Goal: Ask a question: Seek information or help from site administrators or community

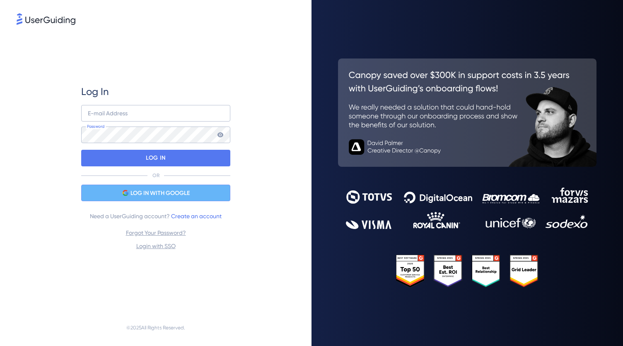
click at [162, 187] on div "LOG IN WITH GOOGLE" at bounding box center [155, 192] width 149 height 17
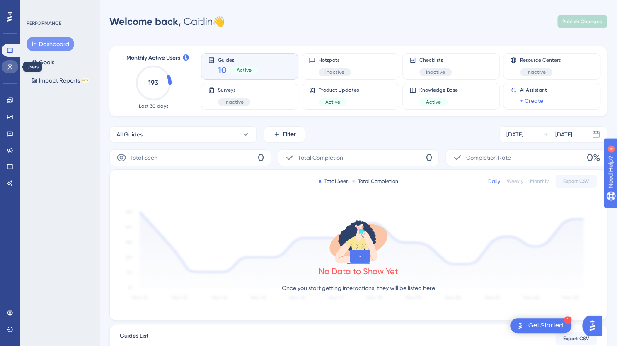
click at [10, 72] on link at bounding box center [10, 66] width 17 height 13
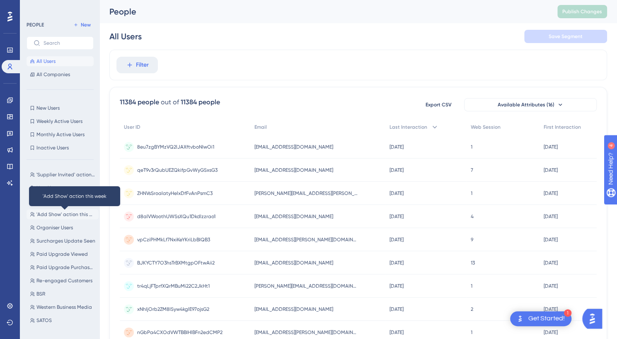
click at [59, 215] on span "'Add Show' action this week" at bounding box center [65, 214] width 59 height 7
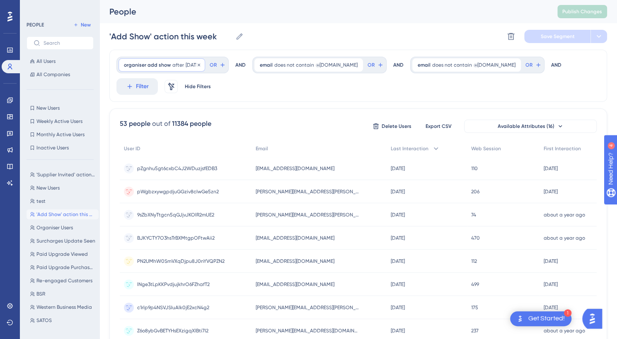
click at [174, 65] on span "after" at bounding box center [178, 65] width 12 height 7
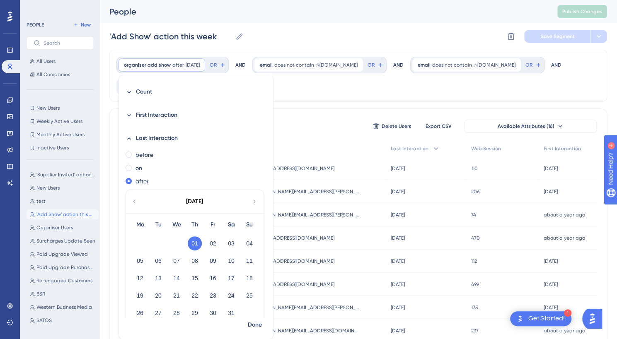
click at [253, 203] on div "✨ Save My Spot!✨" at bounding box center [312, 154] width 623 height 346
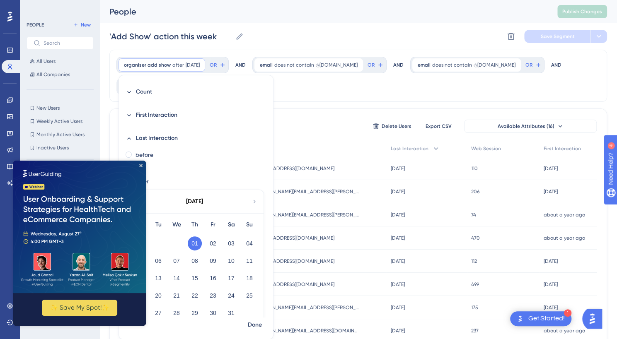
click at [253, 203] on icon at bounding box center [254, 201] width 7 height 7
click at [253, 200] on icon at bounding box center [254, 201] width 7 height 7
click at [251, 200] on icon at bounding box center [254, 201] width 7 height 7
click at [141, 166] on icon "Close Preview" at bounding box center [140, 165] width 3 height 3
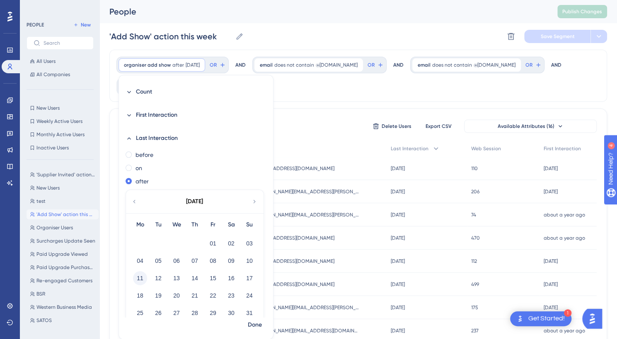
click at [138, 272] on button "11" at bounding box center [140, 278] width 14 height 14
click at [254, 327] on span "Done" at bounding box center [255, 325] width 14 height 10
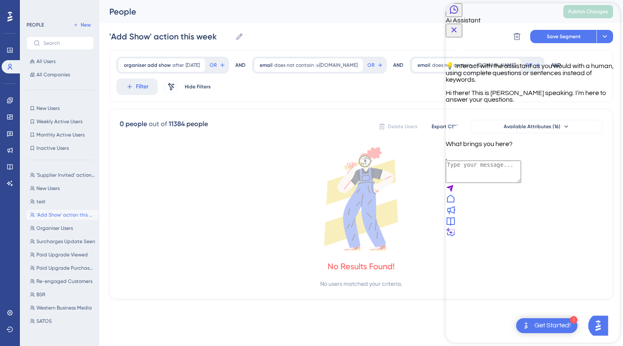
click at [503, 183] on textarea "AI Assistant Text Input" at bounding box center [483, 171] width 75 height 22
type textarea "The People and add show setting is not returning data"
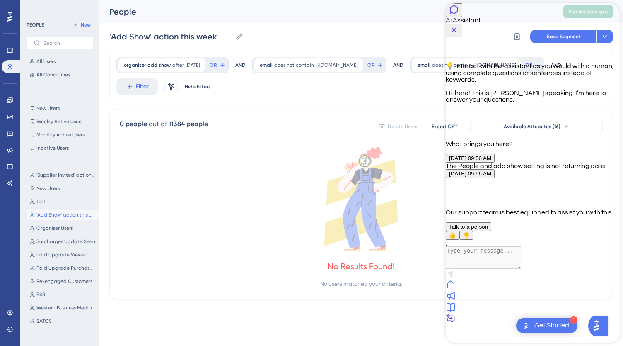
scroll to position [25, 0]
click at [488, 230] on span "Talk to a person" at bounding box center [468, 226] width 39 height 6
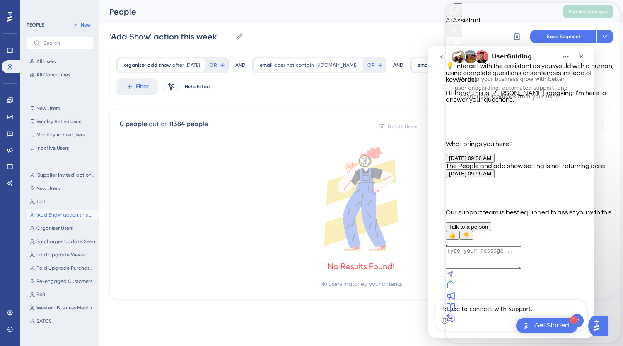
scroll to position [0, 0]
click at [457, 27] on icon "Close Button" at bounding box center [454, 29] width 5 height 5
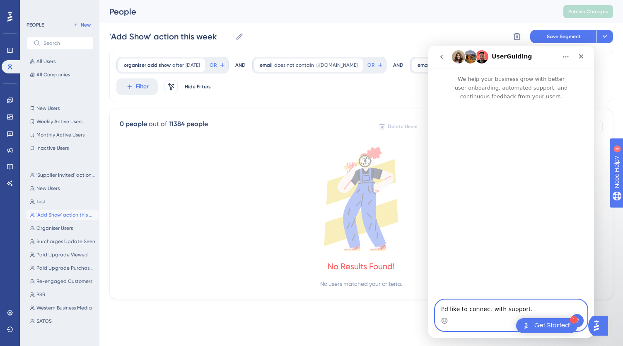
click at [532, 307] on textarea "I'd like to connect with support." at bounding box center [511, 307] width 152 height 14
click at [582, 320] on button "Send a message…" at bounding box center [576, 320] width 13 height 13
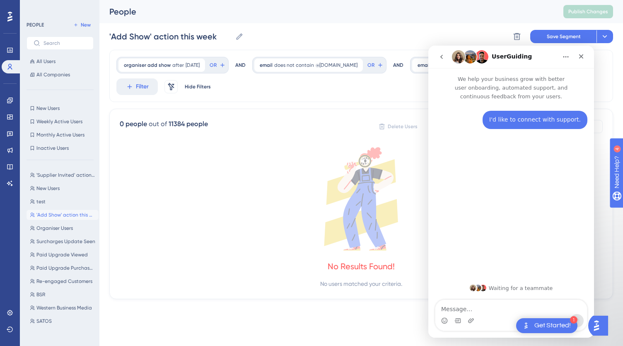
click at [514, 308] on textarea "Message…" at bounding box center [511, 307] width 152 height 14
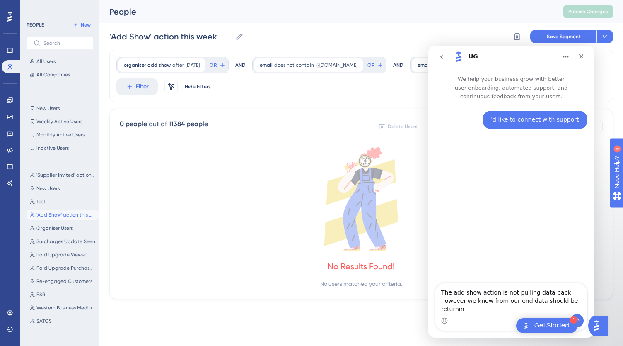
type textarea "The add show action is not pulling data back however we know from our end data …"
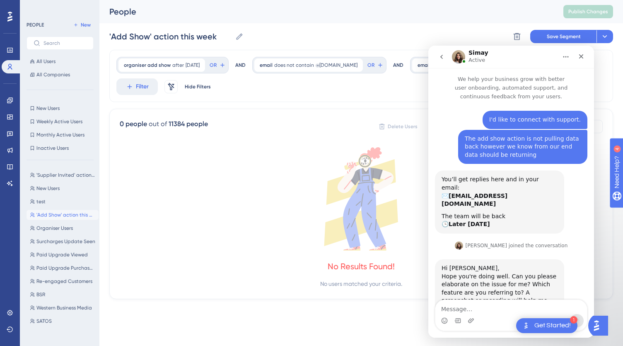
scroll to position [11, 0]
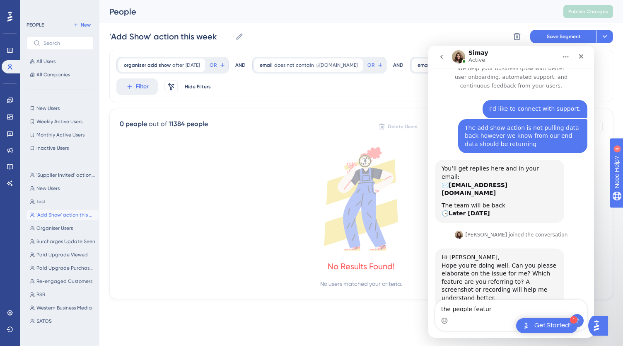
type textarea "the people feature"
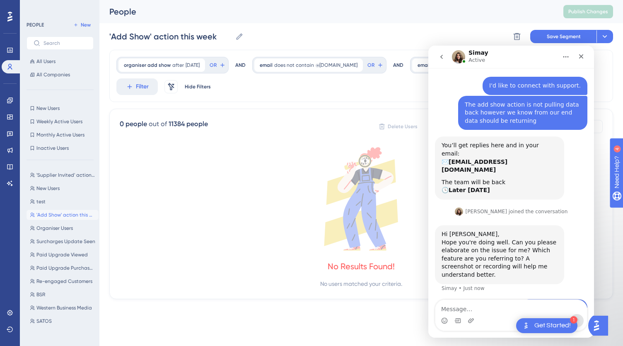
scroll to position [35, 0]
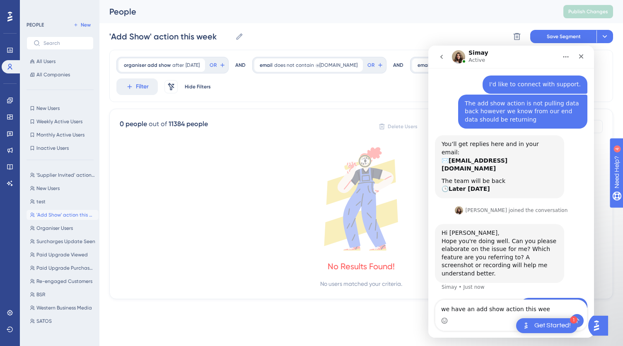
type textarea "we have an add show action this week"
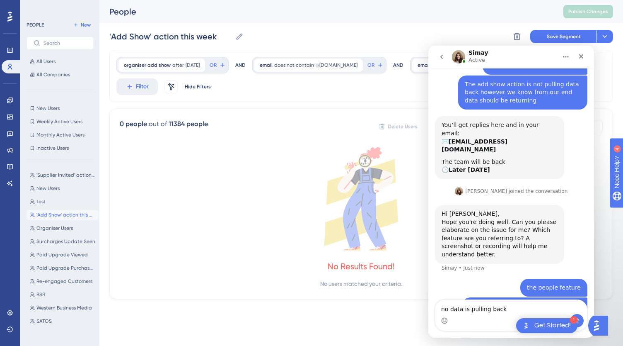
type textarea "no data is pulling back"
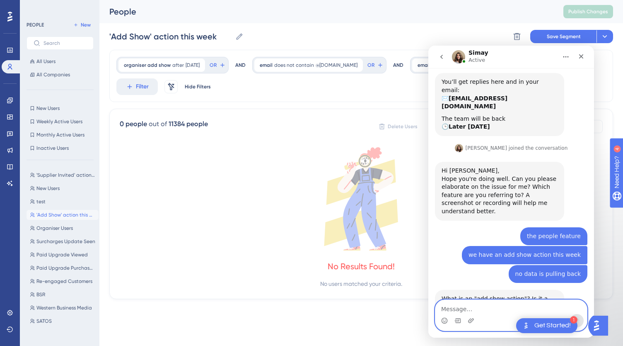
scroll to position [98, 0]
click at [474, 319] on icon "Upload attachment" at bounding box center [471, 320] width 6 height 5
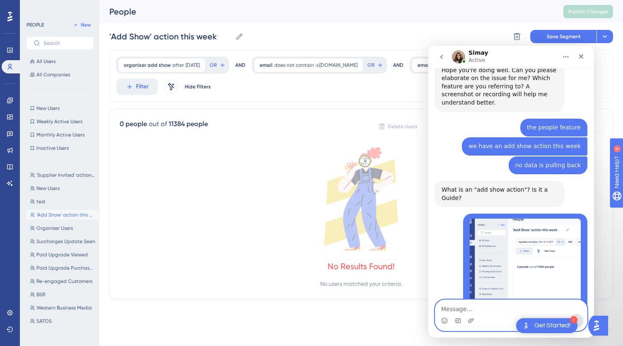
scroll to position [231, 0]
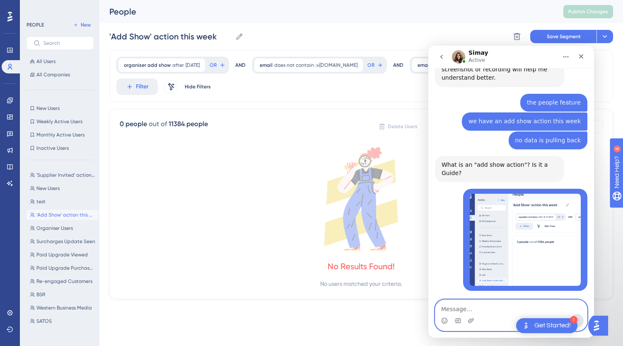
click at [494, 309] on textarea "Message…" at bounding box center [511, 307] width 152 height 14
click at [220, 11] on div "People" at bounding box center [325, 12] width 433 height 12
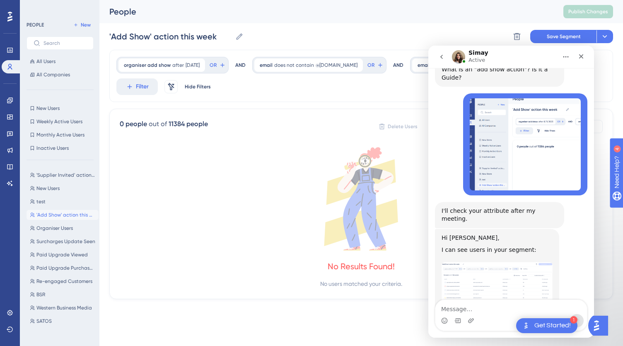
click at [244, 11] on div "People" at bounding box center [325, 12] width 433 height 12
